Goal: Task Accomplishment & Management: Complete application form

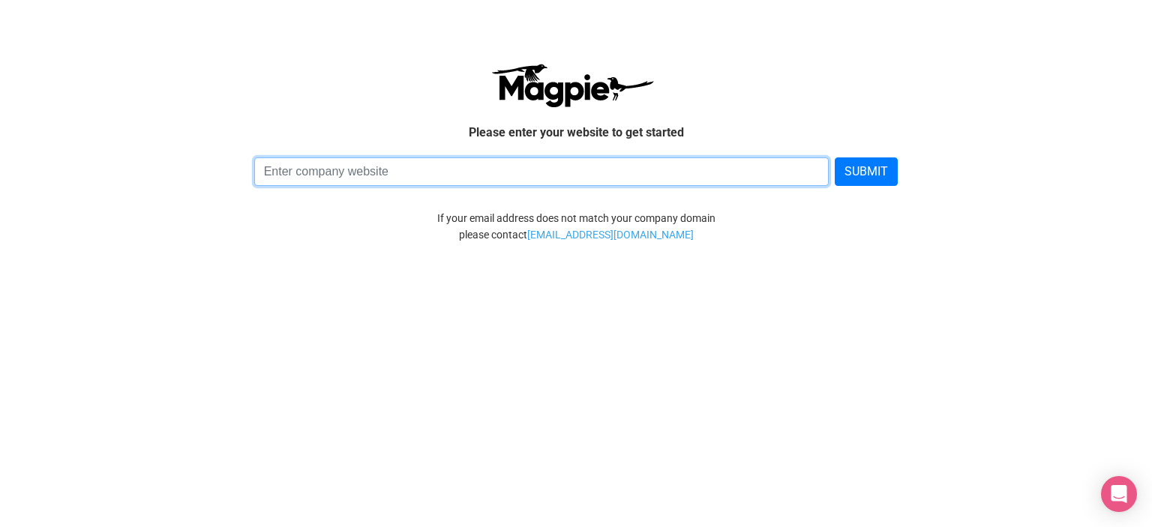
click at [511, 175] on input at bounding box center [541, 171] width 575 height 28
type input "[DOMAIN_NAME]"
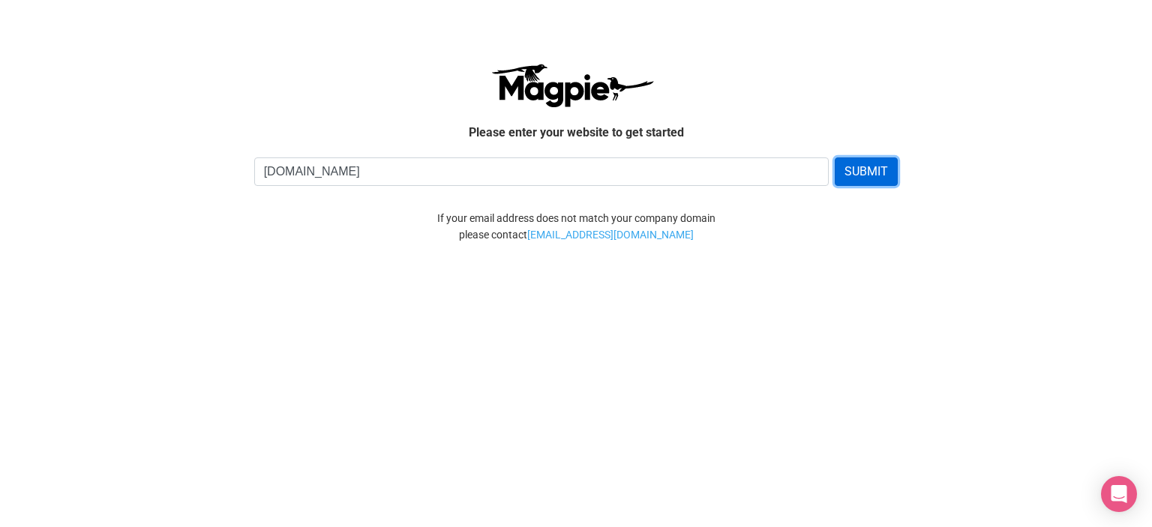
click at [854, 176] on button "SUBMIT" at bounding box center [866, 171] width 63 height 28
